Goal: Task Accomplishment & Management: Use online tool/utility

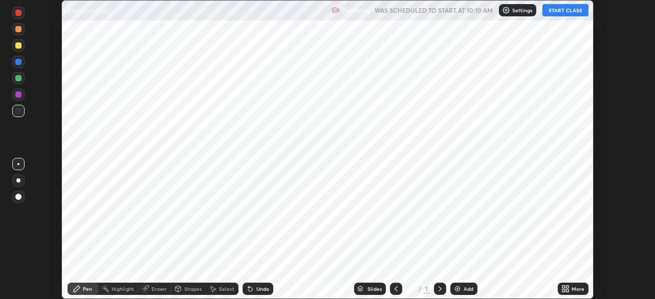
scroll to position [299, 655]
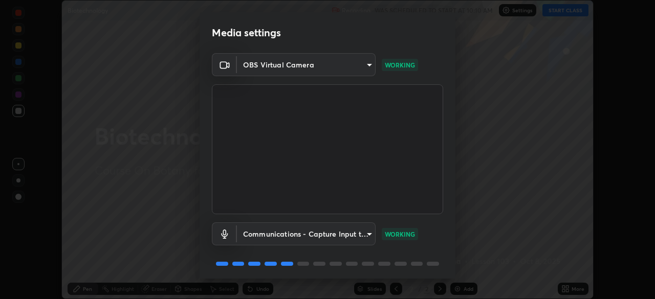
click at [321, 68] on body "Erase all Biotechnology Recording WAS SCHEDULED TO START AT 10:10 AM Settings S…" at bounding box center [327, 149] width 655 height 299
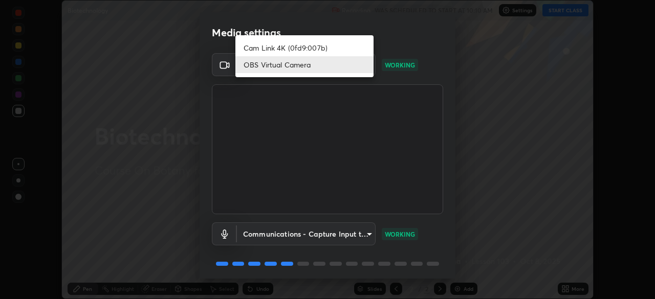
click at [298, 49] on li "Cam Link 4K (0fd9:007b)" at bounding box center [304, 47] width 138 height 17
type input "55b0da6aefd24438982a27c6421c83a582a8832625b81bb231f4e949ad6bd7a7"
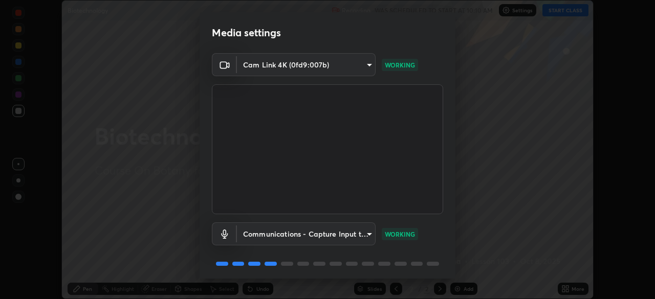
scroll to position [36, 0]
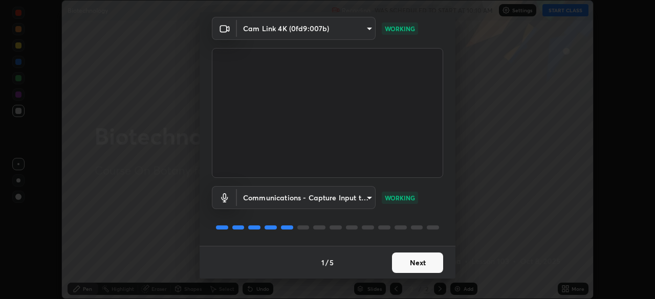
click at [410, 265] on button "Next" at bounding box center [417, 263] width 51 height 20
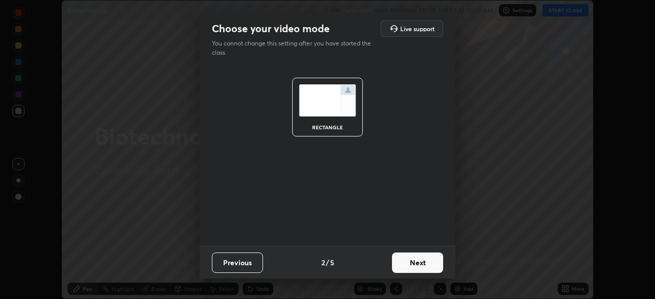
click at [417, 264] on button "Next" at bounding box center [417, 263] width 51 height 20
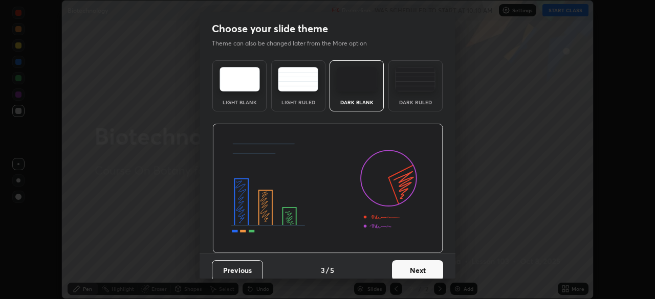
click at [426, 266] on button "Next" at bounding box center [417, 270] width 51 height 20
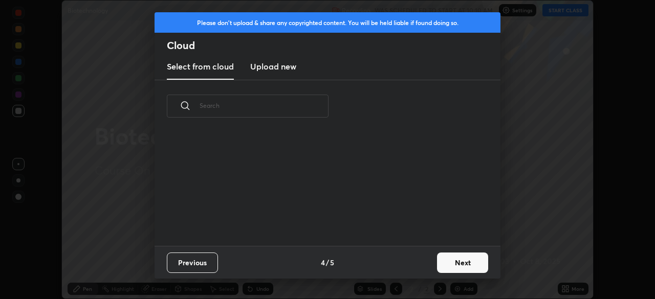
click at [439, 268] on button "Next" at bounding box center [462, 263] width 51 height 20
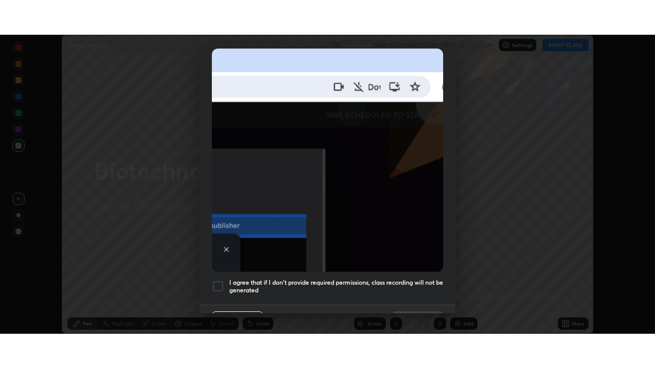
scroll to position [245, 0]
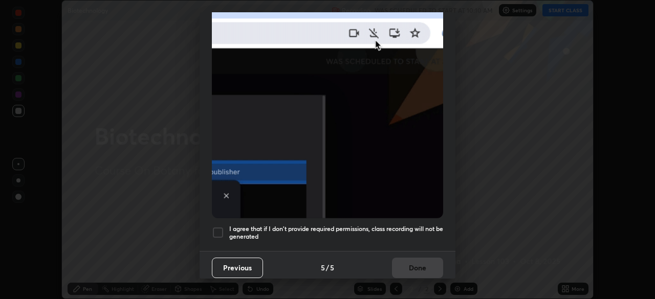
click at [215, 231] on div at bounding box center [218, 233] width 12 height 12
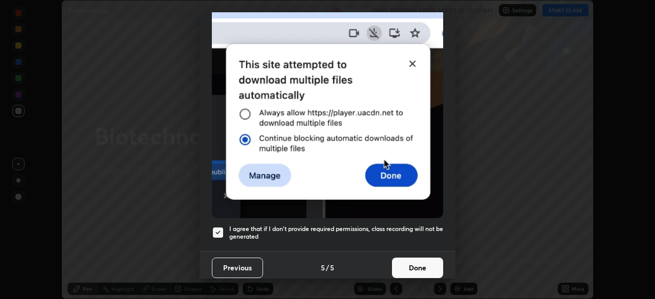
click at [411, 260] on button "Done" at bounding box center [417, 268] width 51 height 20
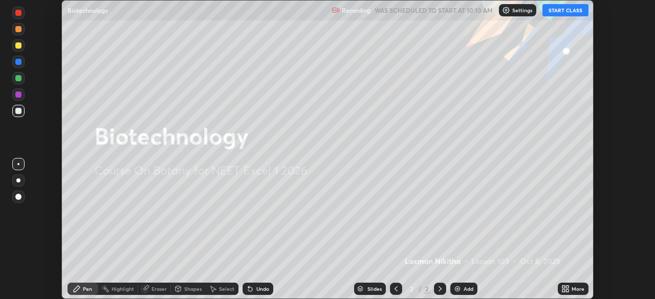
click at [553, 11] on button "START CLASS" at bounding box center [565, 10] width 46 height 12
click at [580, 287] on div "More" at bounding box center [578, 289] width 13 height 5
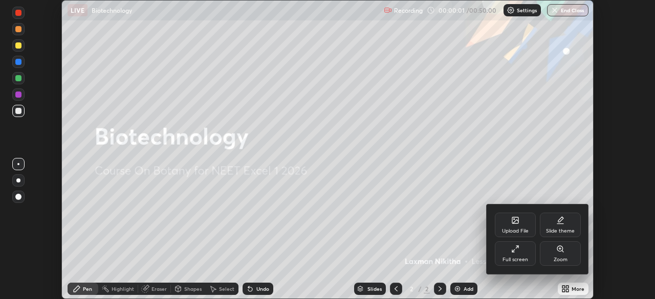
click at [521, 255] on div "Full screen" at bounding box center [515, 254] width 41 height 25
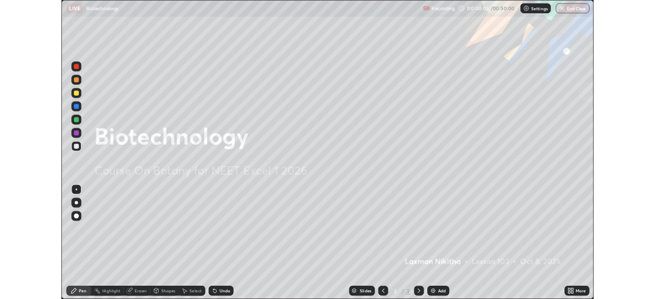
scroll to position [368, 655]
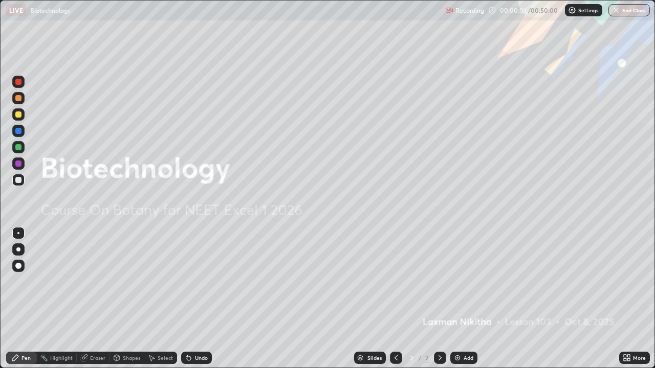
click at [468, 299] on div "Add" at bounding box center [463, 358] width 27 height 12
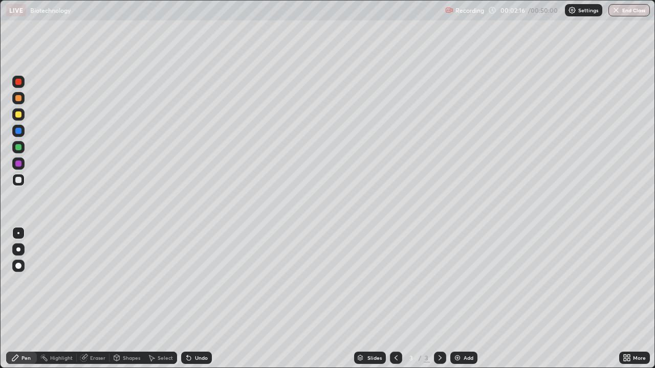
click at [19, 166] on div at bounding box center [18, 164] width 6 height 6
click at [198, 299] on div "Undo" at bounding box center [201, 358] width 13 height 5
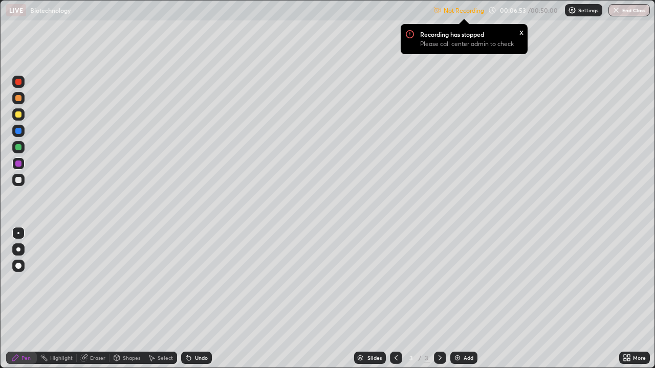
click at [633, 299] on div "More" at bounding box center [634, 358] width 31 height 12
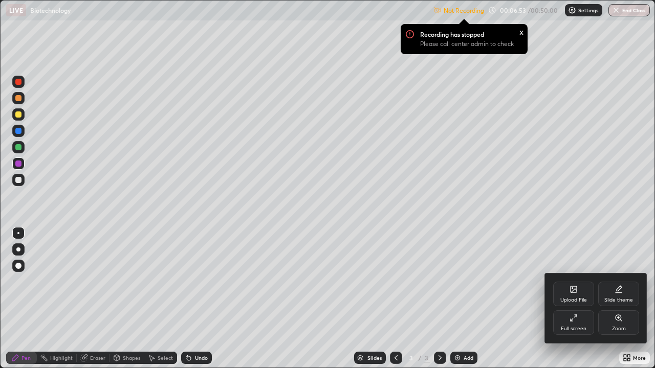
click at [576, 299] on icon at bounding box center [574, 318] width 8 height 8
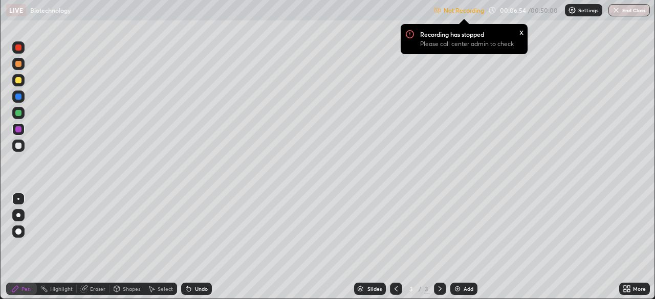
scroll to position [50874, 50518]
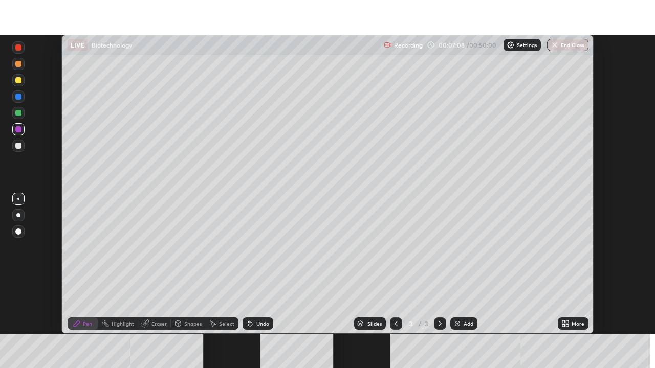
scroll to position [299, 655]
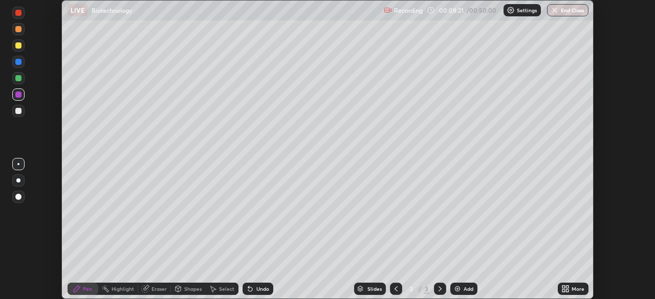
click at [577, 289] on div "More" at bounding box center [578, 289] width 13 height 5
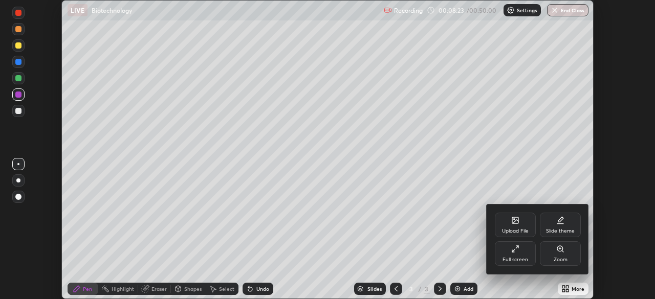
click at [521, 257] on div "Full screen" at bounding box center [516, 259] width 26 height 5
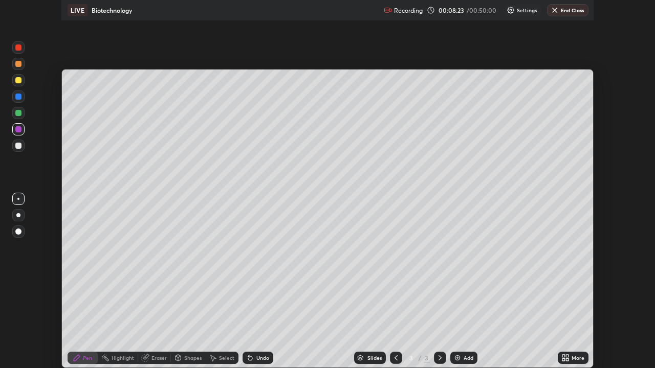
scroll to position [368, 655]
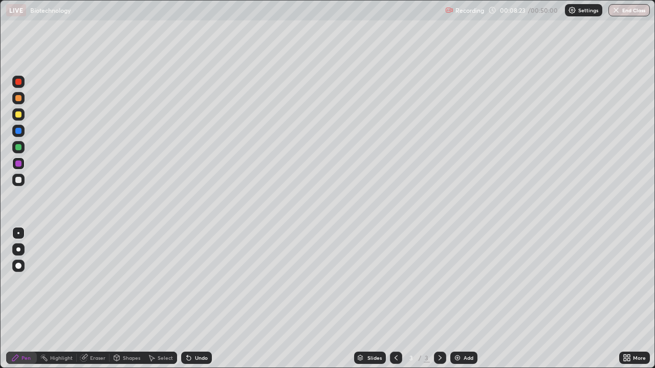
click at [466, 299] on div "Add" at bounding box center [469, 358] width 10 height 5
click at [19, 182] on div at bounding box center [18, 180] width 6 height 6
click at [19, 164] on div at bounding box center [18, 164] width 6 height 6
click at [17, 182] on div at bounding box center [18, 180] width 6 height 6
click at [198, 299] on div "Undo" at bounding box center [196, 358] width 31 height 12
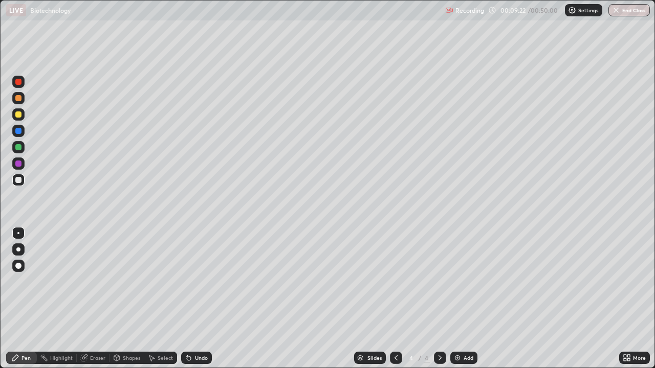
click at [99, 299] on div "Eraser" at bounding box center [97, 358] width 15 height 5
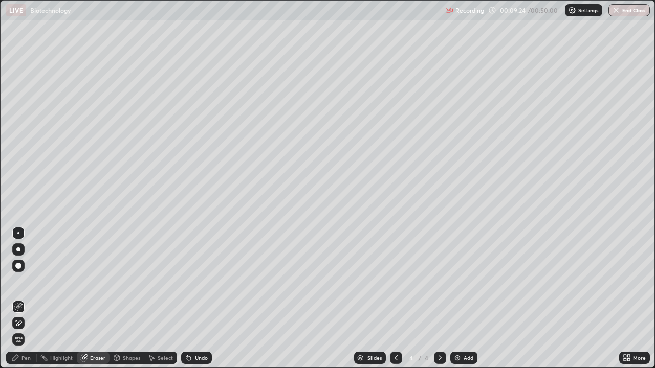
click at [30, 299] on div "Pen" at bounding box center [25, 358] width 9 height 5
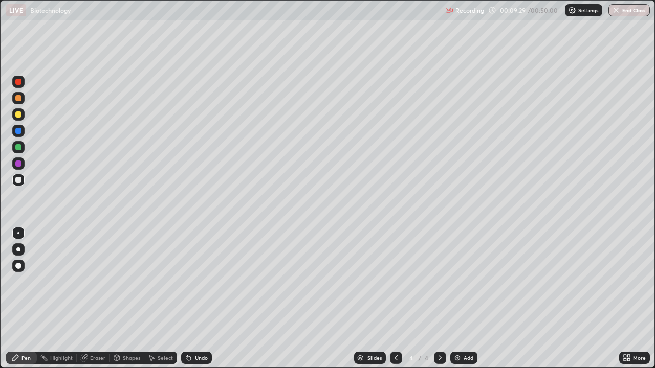
click at [19, 164] on div at bounding box center [18, 164] width 6 height 6
click at [20, 150] on div at bounding box center [18, 147] width 12 height 12
click at [21, 136] on div at bounding box center [18, 131] width 12 height 12
click at [19, 180] on div at bounding box center [18, 180] width 6 height 6
click at [203, 299] on div "Undo" at bounding box center [201, 358] width 13 height 5
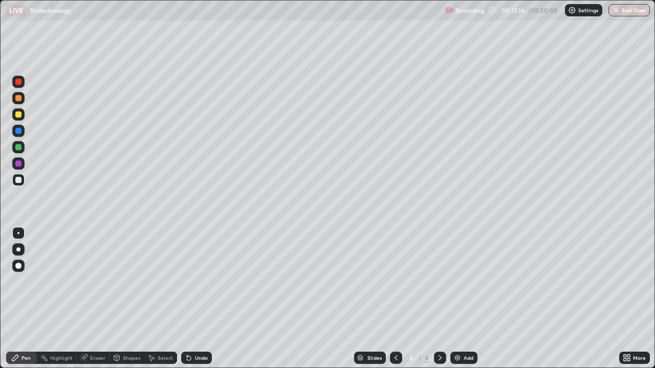
click at [205, 299] on div "Undo" at bounding box center [201, 358] width 13 height 5
click at [18, 148] on div at bounding box center [18, 147] width 6 height 6
click at [21, 182] on div at bounding box center [18, 180] width 6 height 6
click at [19, 165] on div at bounding box center [18, 164] width 6 height 6
click at [20, 151] on div at bounding box center [18, 147] width 12 height 12
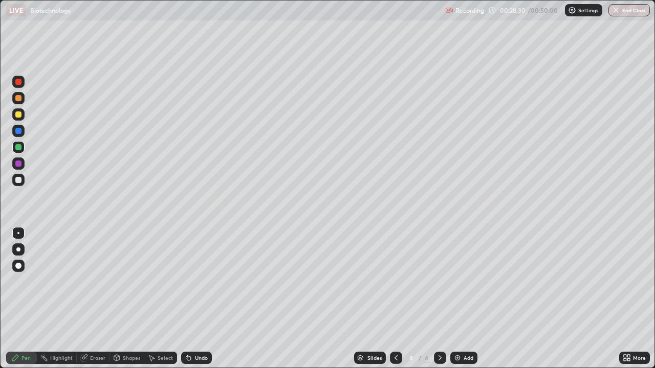
click at [19, 168] on div at bounding box center [18, 164] width 12 height 12
click at [18, 148] on div at bounding box center [18, 147] width 6 height 6
click at [104, 299] on div "Eraser" at bounding box center [97, 358] width 15 height 5
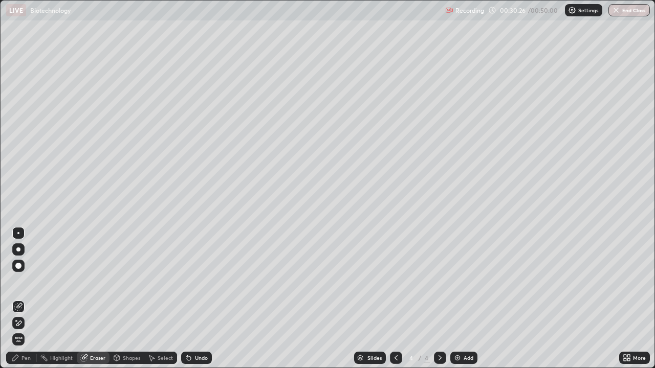
click at [32, 299] on div "Pen" at bounding box center [21, 358] width 31 height 12
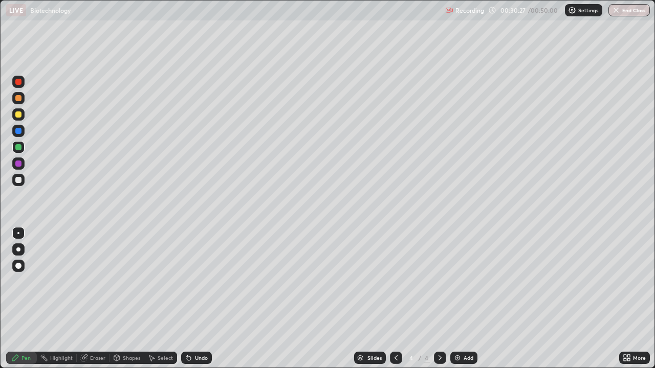
click at [20, 185] on div at bounding box center [18, 180] width 12 height 12
click at [22, 151] on div at bounding box center [18, 147] width 12 height 12
click at [18, 166] on div at bounding box center [18, 164] width 6 height 6
click at [101, 299] on div "Eraser" at bounding box center [97, 358] width 15 height 5
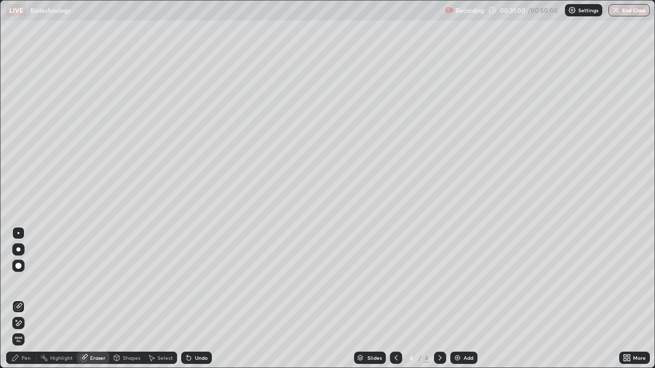
click at [201, 299] on div "Undo" at bounding box center [201, 358] width 13 height 5
click at [27, 299] on div "Pen" at bounding box center [25, 358] width 9 height 5
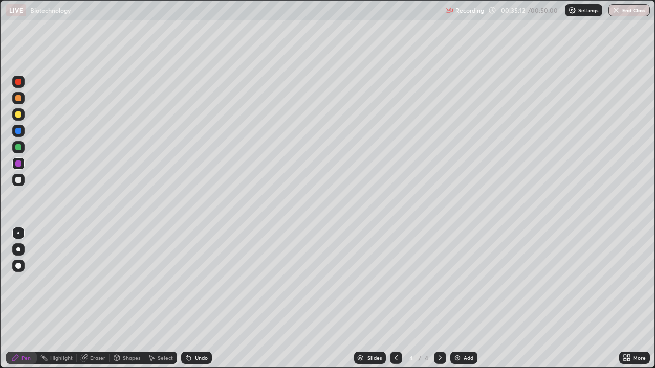
click at [462, 299] on div "Add" at bounding box center [463, 358] width 27 height 12
click at [618, 10] on img "button" at bounding box center [617, 10] width 8 height 8
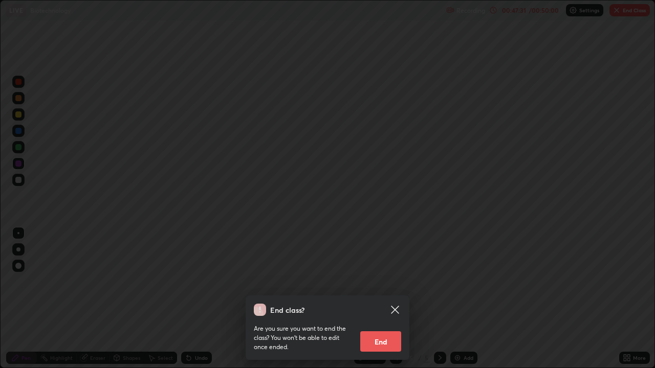
click at [387, 299] on button "End" at bounding box center [380, 342] width 41 height 20
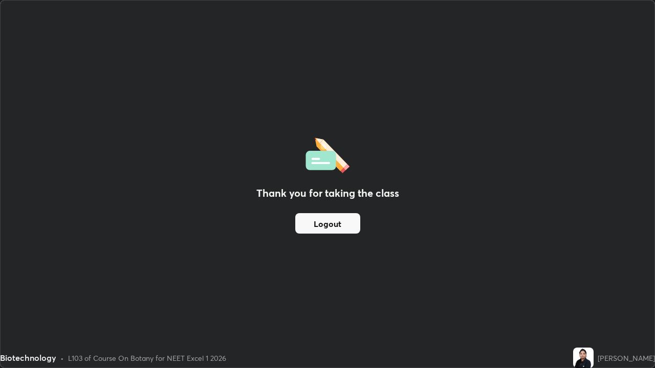
click at [338, 228] on button "Logout" at bounding box center [327, 223] width 65 height 20
